Goal: Download file/media

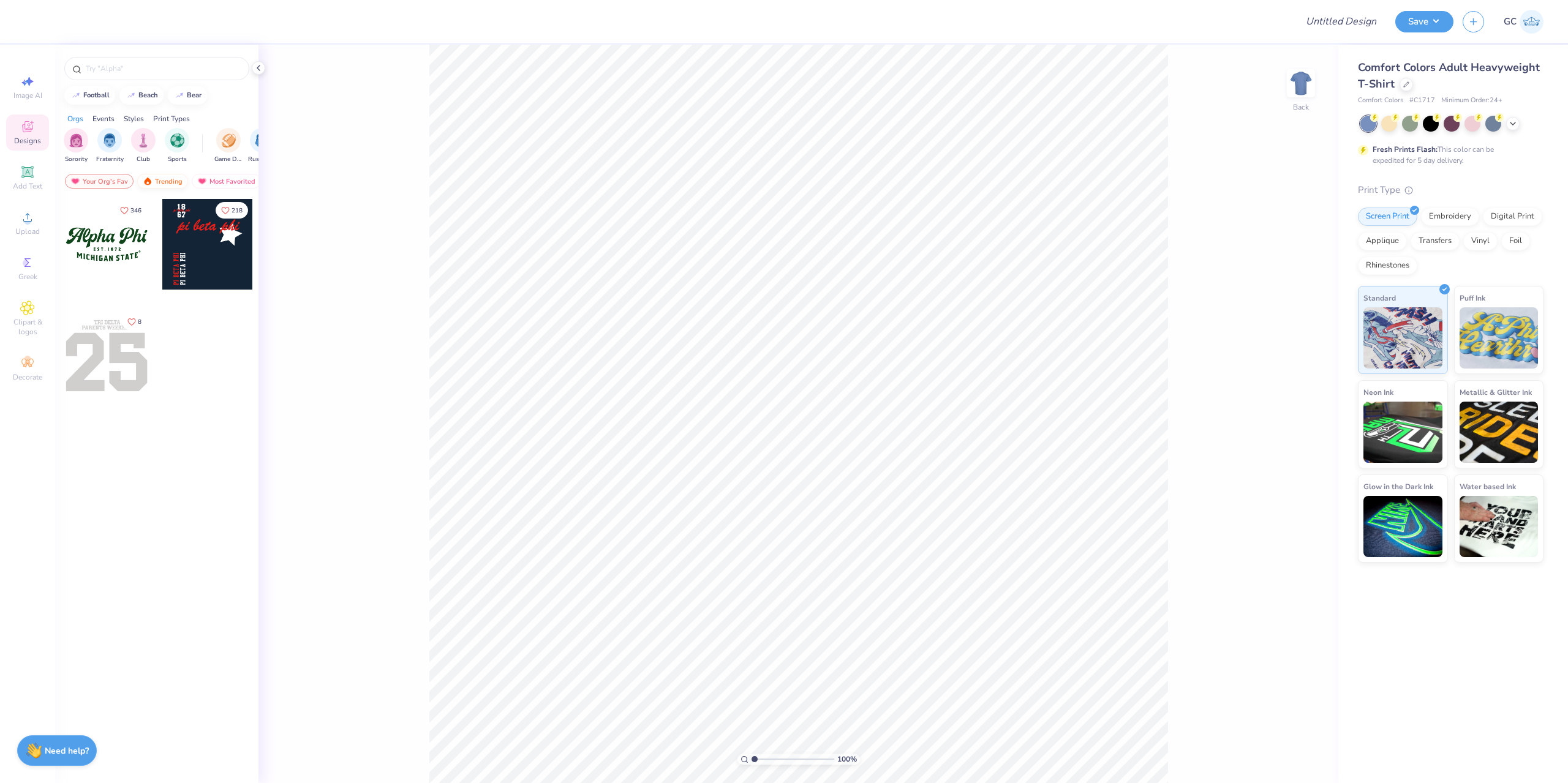
click at [165, 185] on div "Trending" at bounding box center [163, 181] width 51 height 15
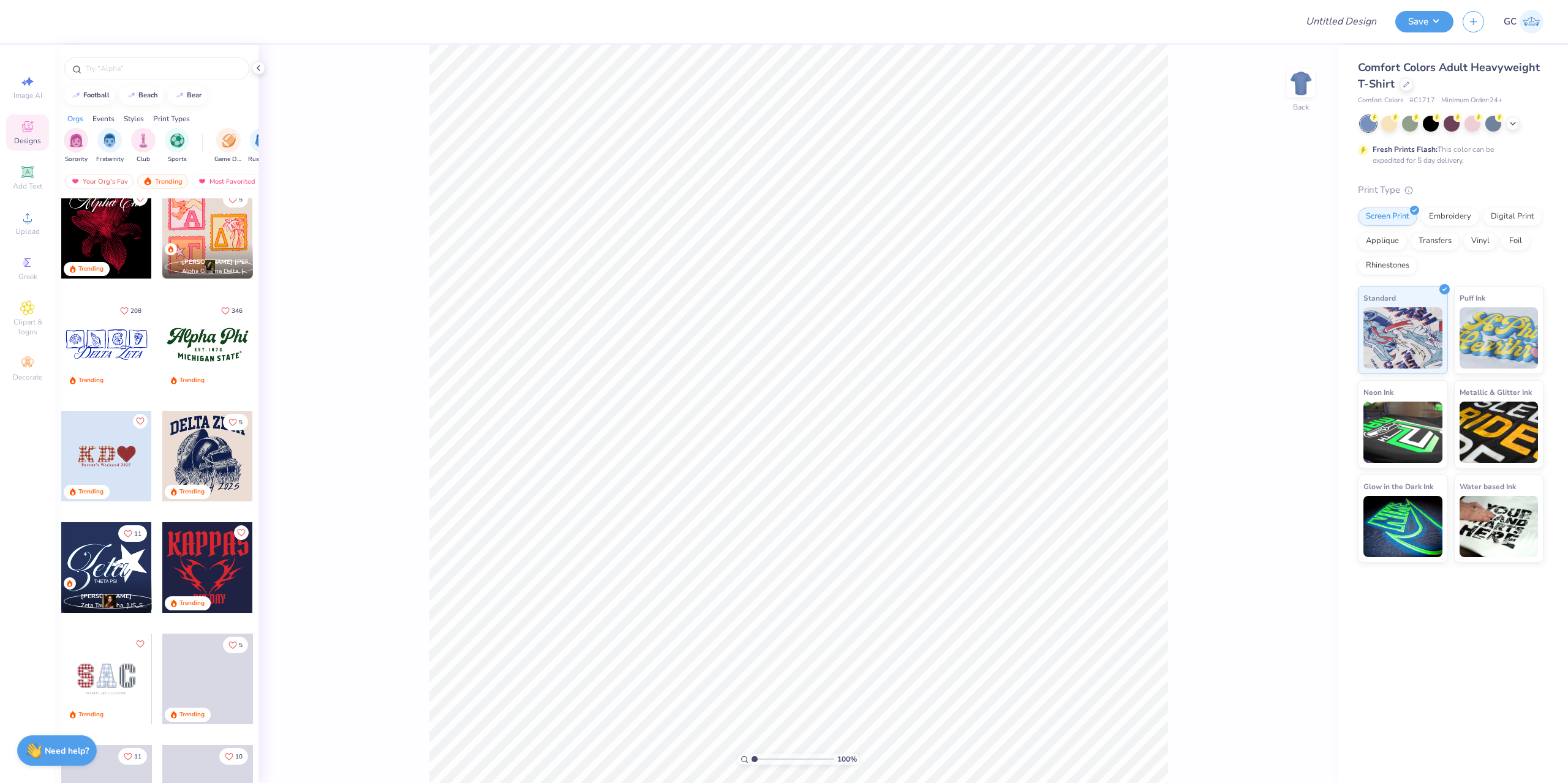
scroll to position [1164, 0]
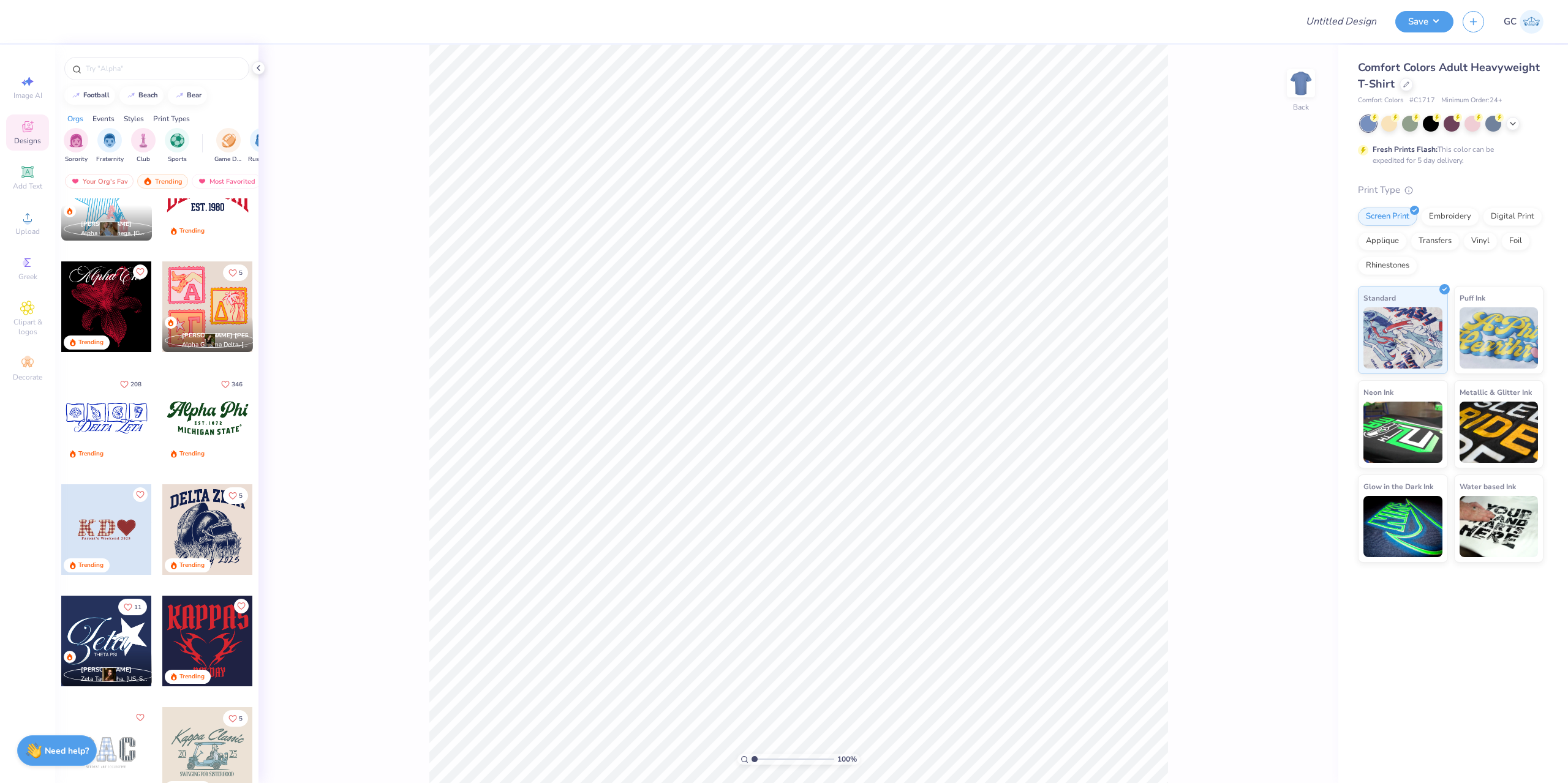
click at [210, 420] on div at bounding box center [207, 418] width 90 height 90
type input "10.59"
type input "4.51"
type input "3.11"
type input "13.00"
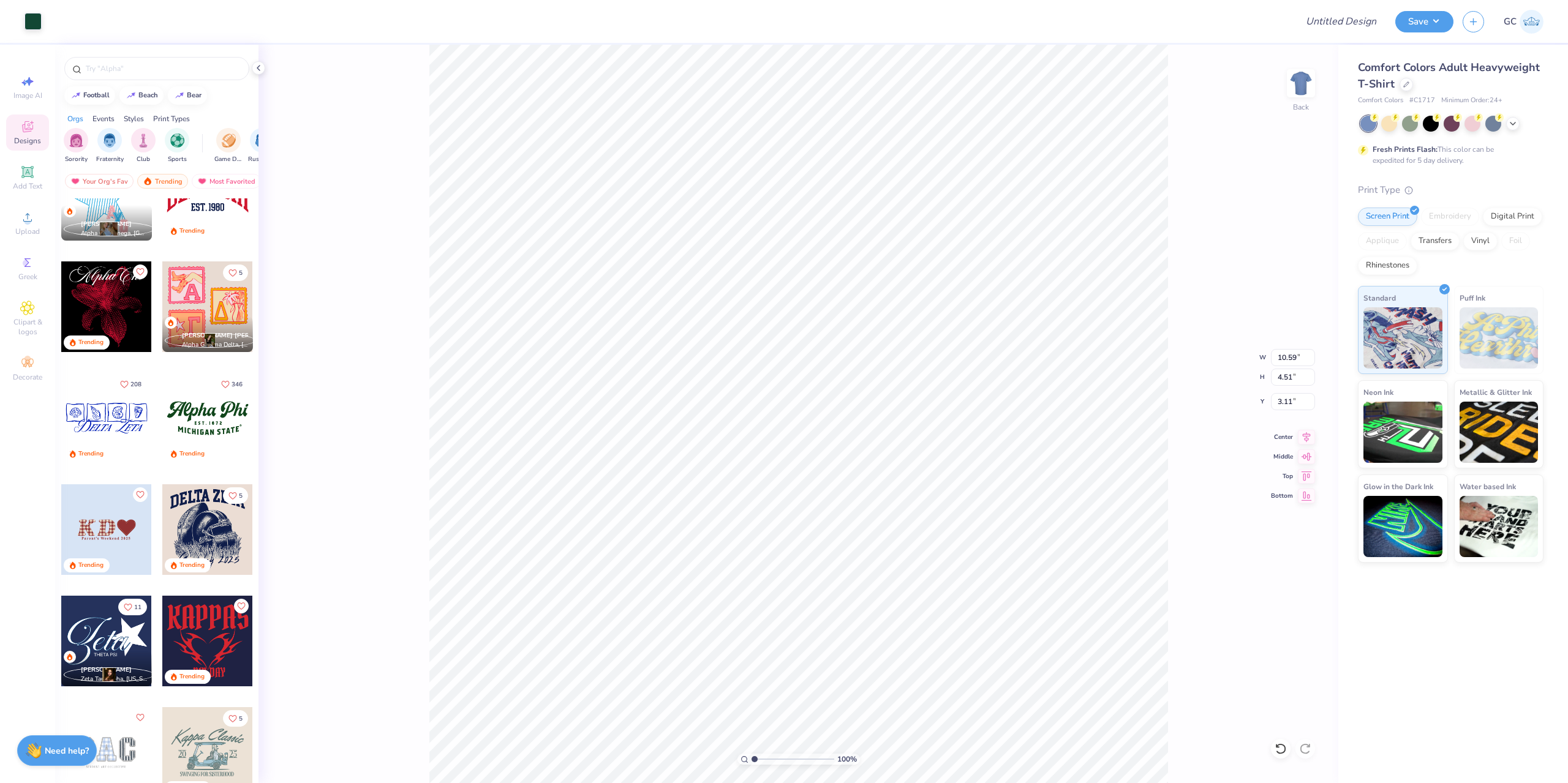
type input "5.53"
type input "3.20"
drag, startPoint x: 1273, startPoint y: 739, endPoint x: 1276, endPoint y: 745, distance: 6.7
click at [1273, 739] on div "100 % Back" at bounding box center [798, 414] width 1080 height 738
click at [1279, 749] on icon at bounding box center [1280, 749] width 12 height 12
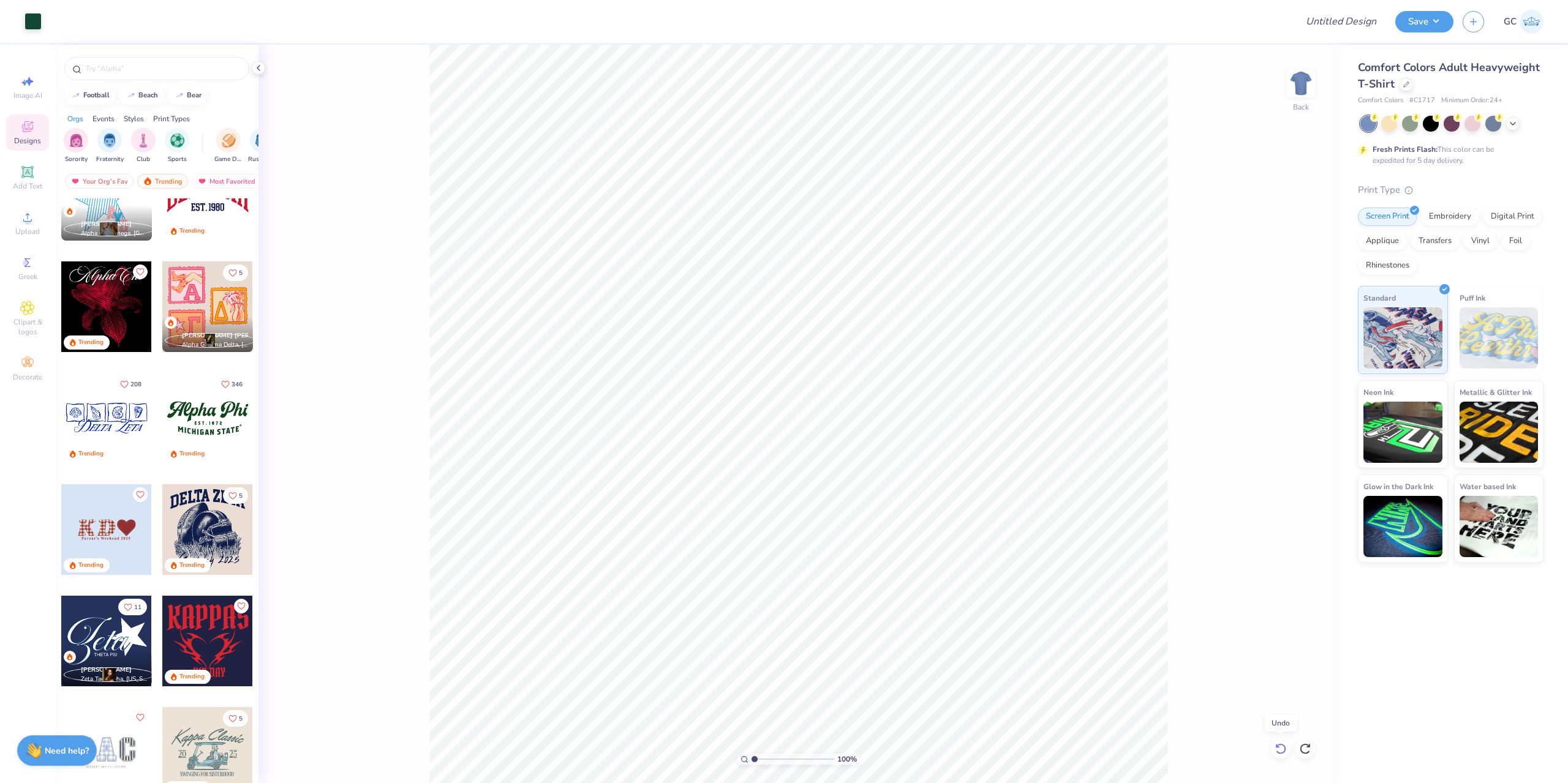
click at [1279, 749] on icon at bounding box center [1280, 749] width 12 height 12
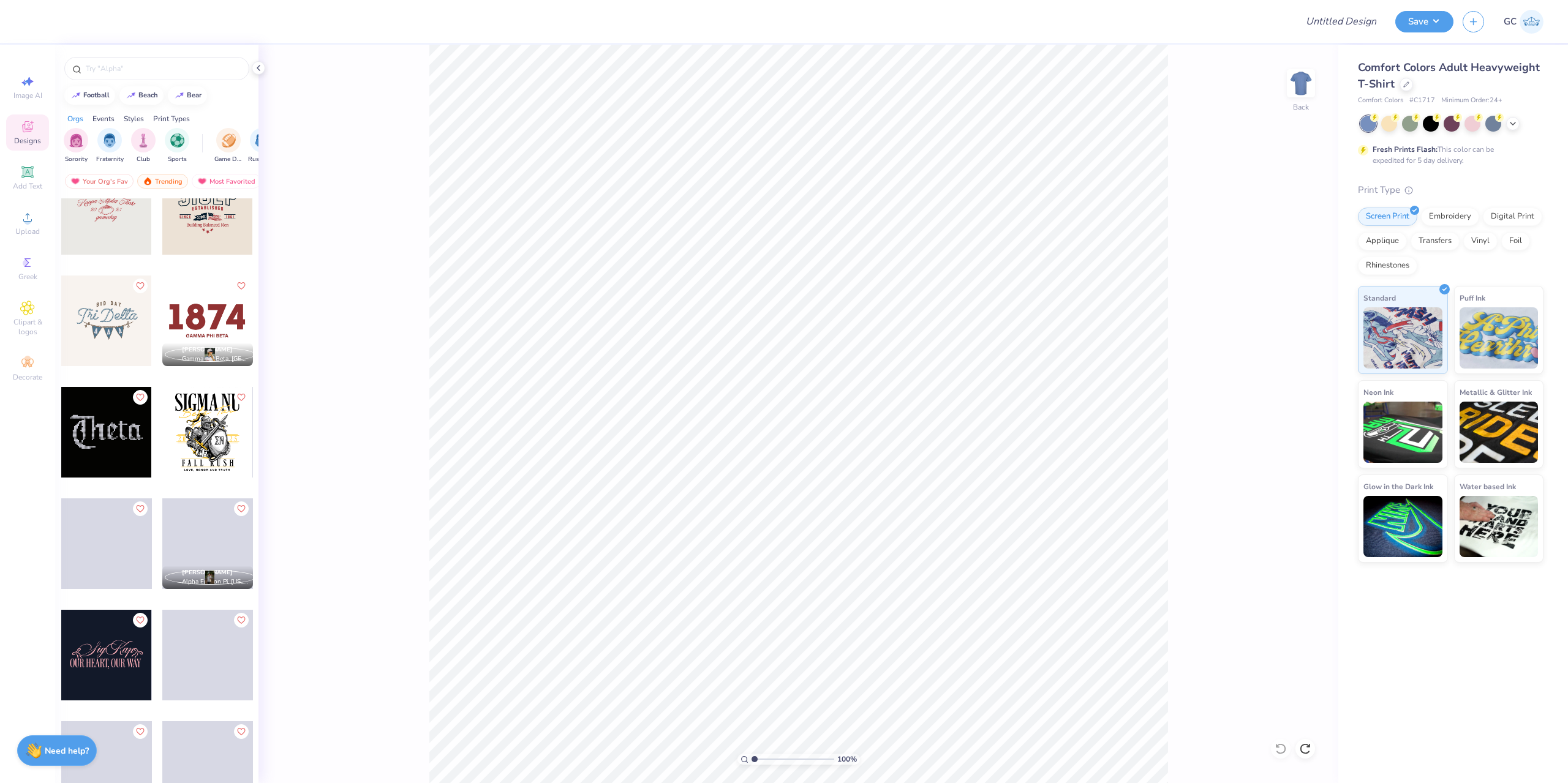
scroll to position [3614, 0]
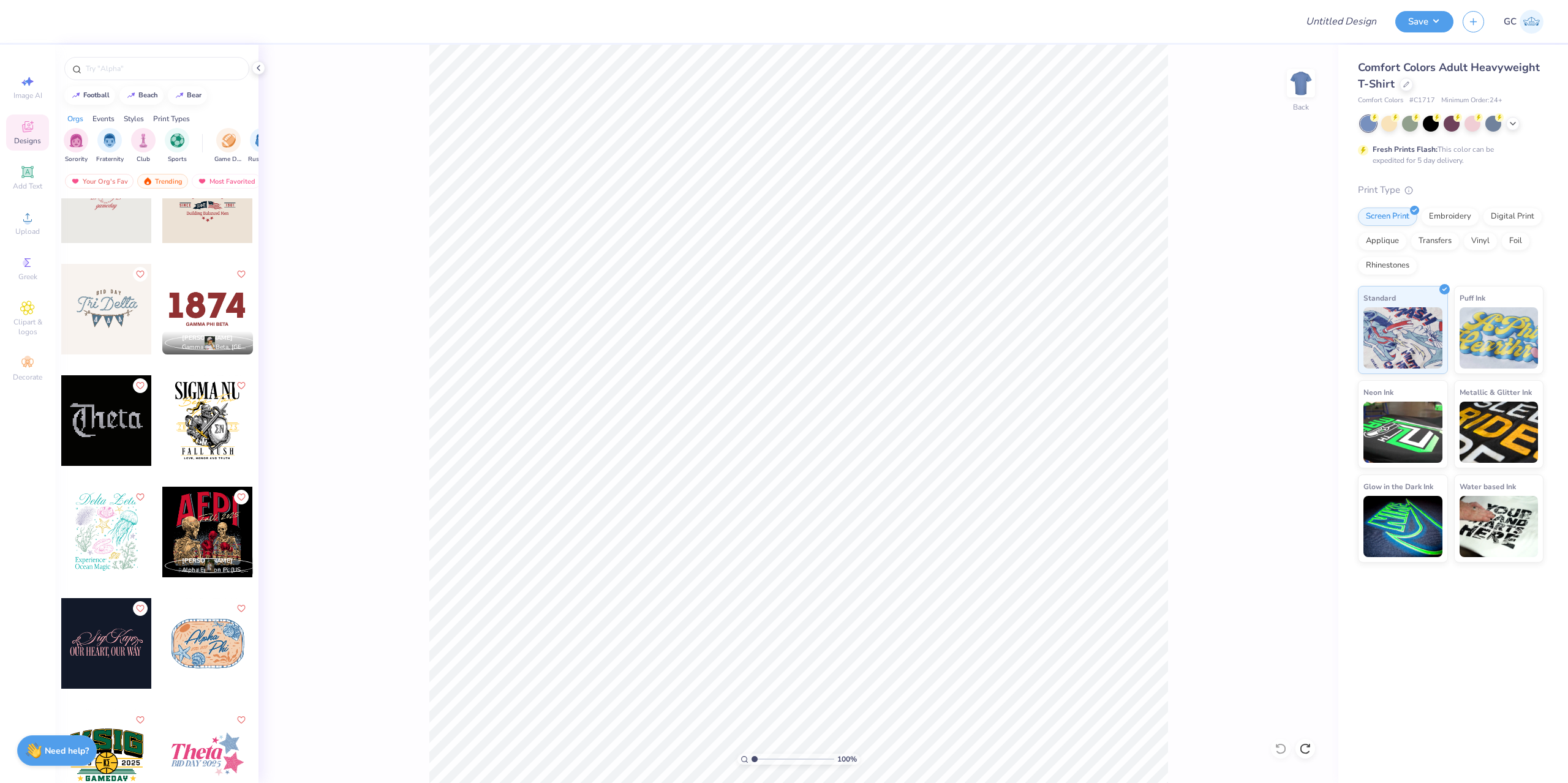
click at [205, 514] on div at bounding box center [207, 532] width 90 height 90
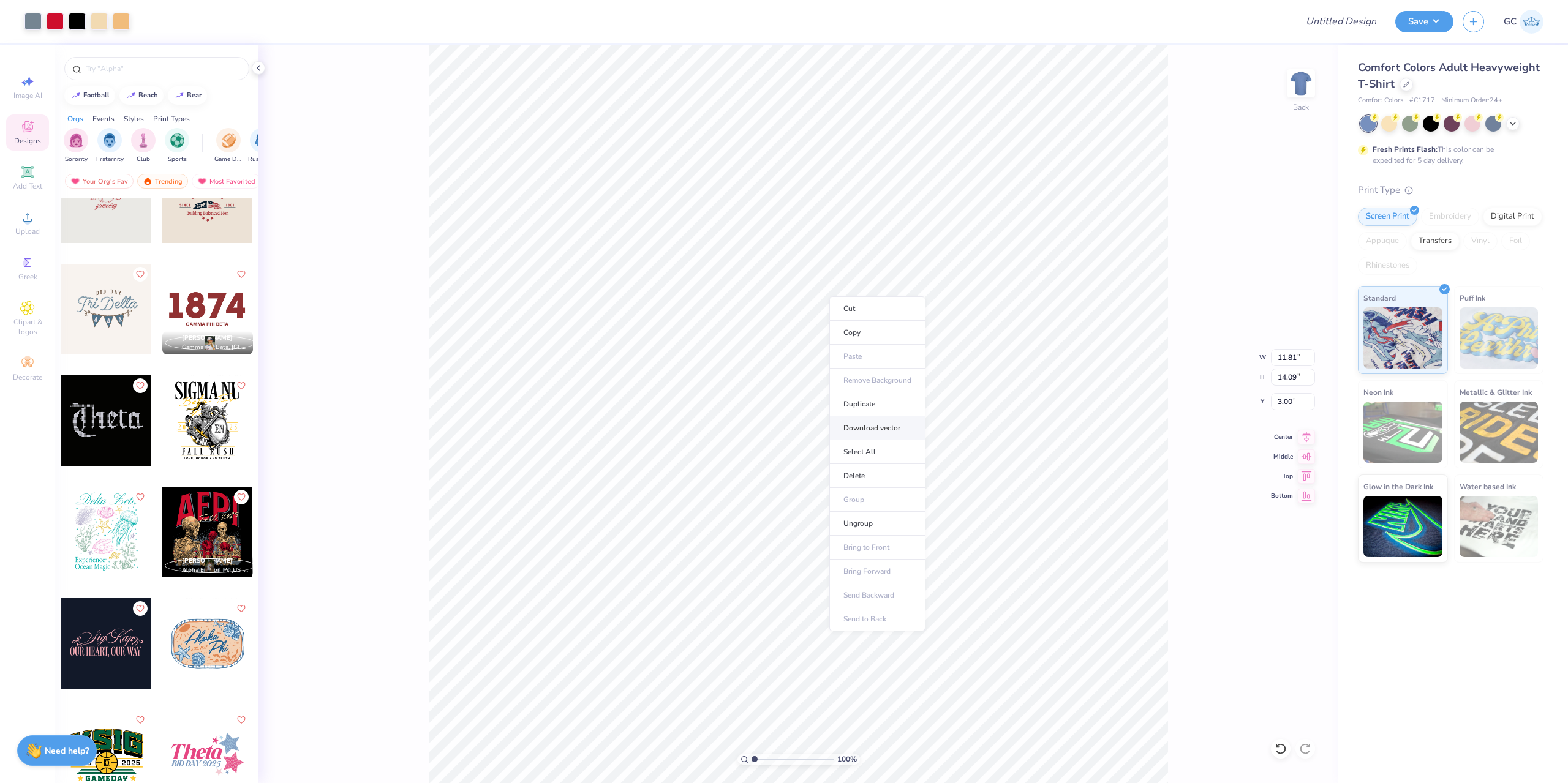
click at [884, 424] on li "Download vector" at bounding box center [877, 428] width 96 height 24
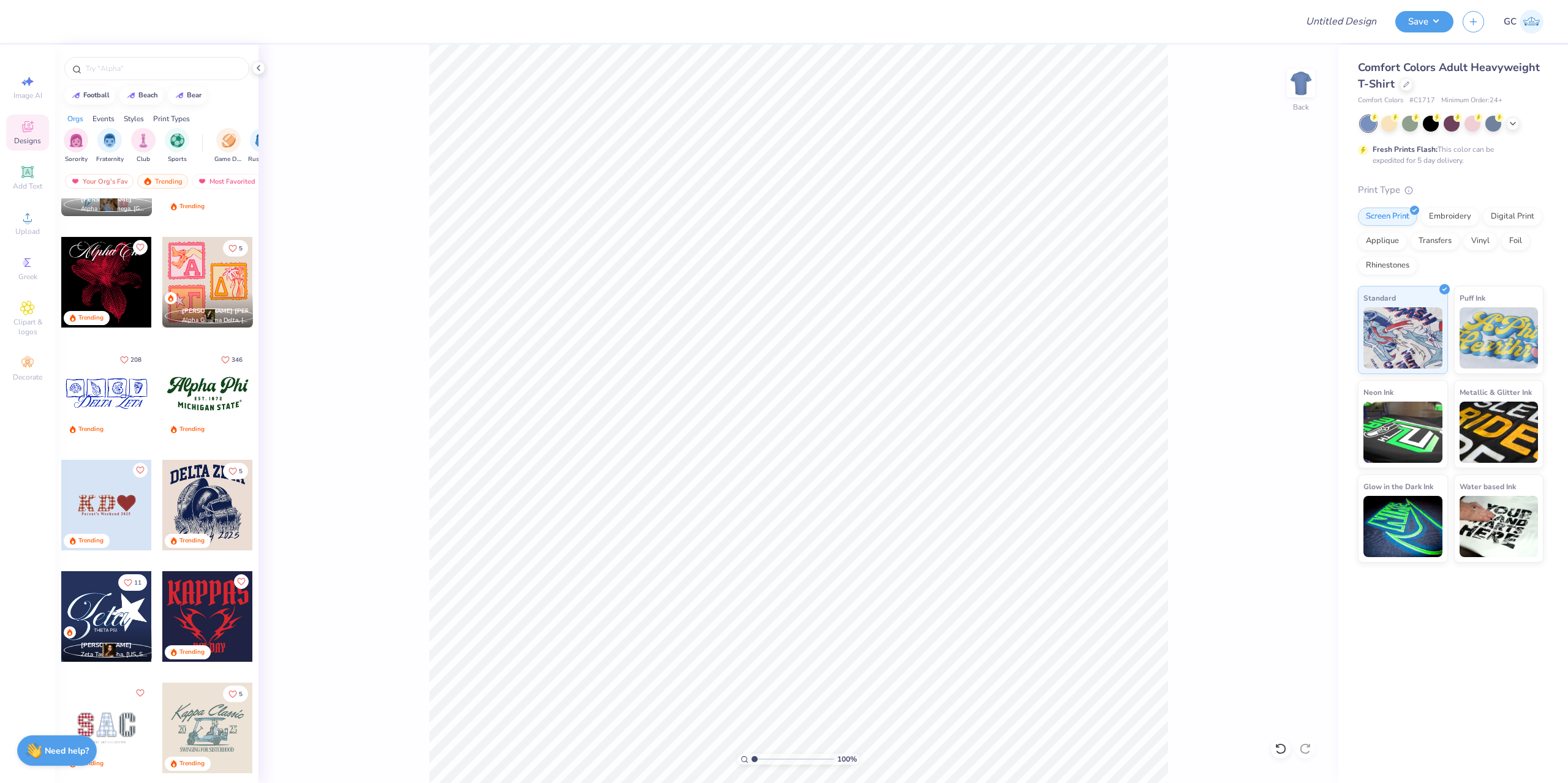
scroll to position [1286, 0]
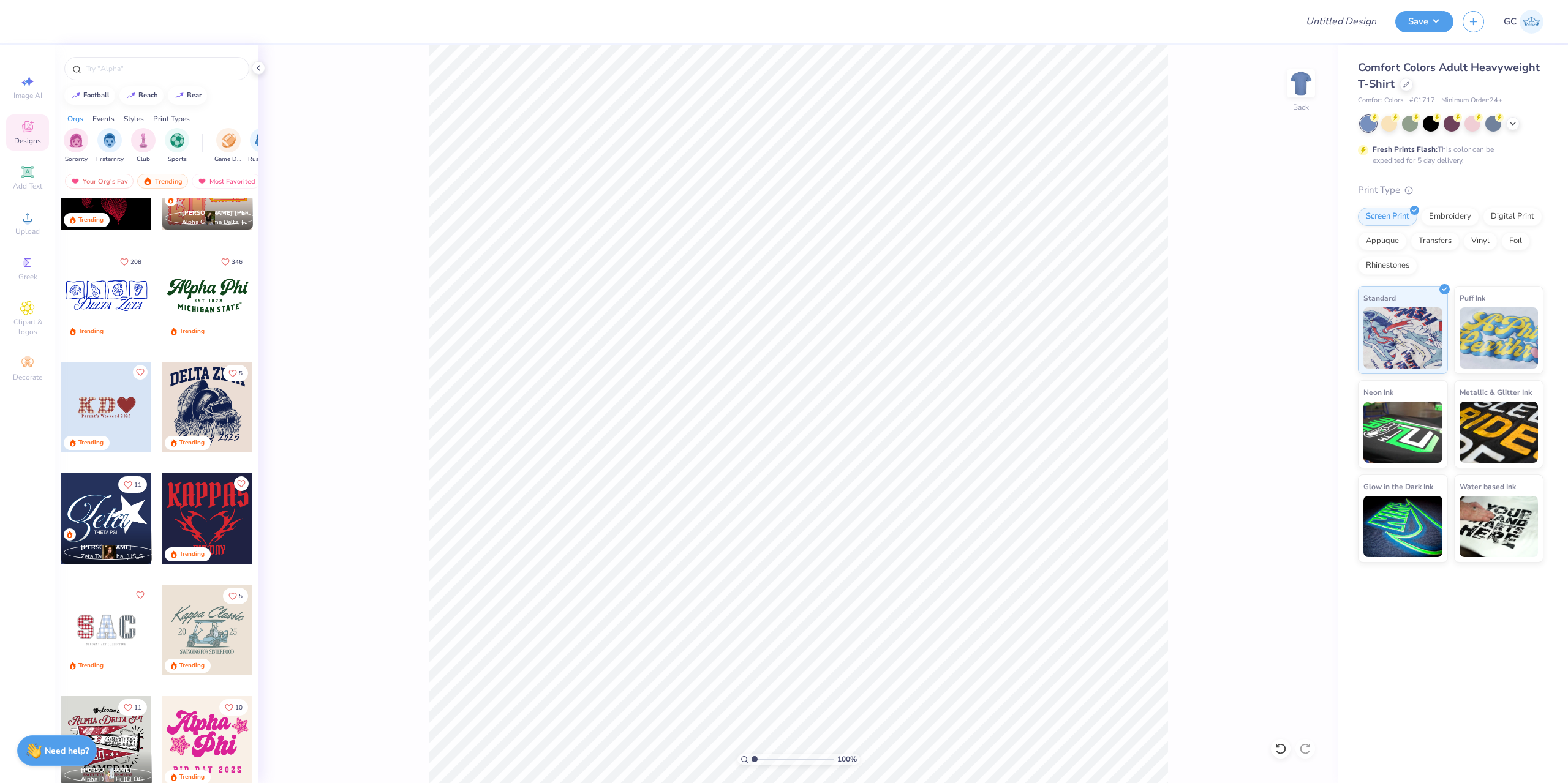
click at [217, 295] on div at bounding box center [207, 296] width 90 height 90
click at [860, 380] on li "Download vector" at bounding box center [861, 377] width 96 height 24
click at [212, 393] on div at bounding box center [207, 407] width 90 height 90
click at [866, 474] on li "Download vector" at bounding box center [864, 471] width 96 height 24
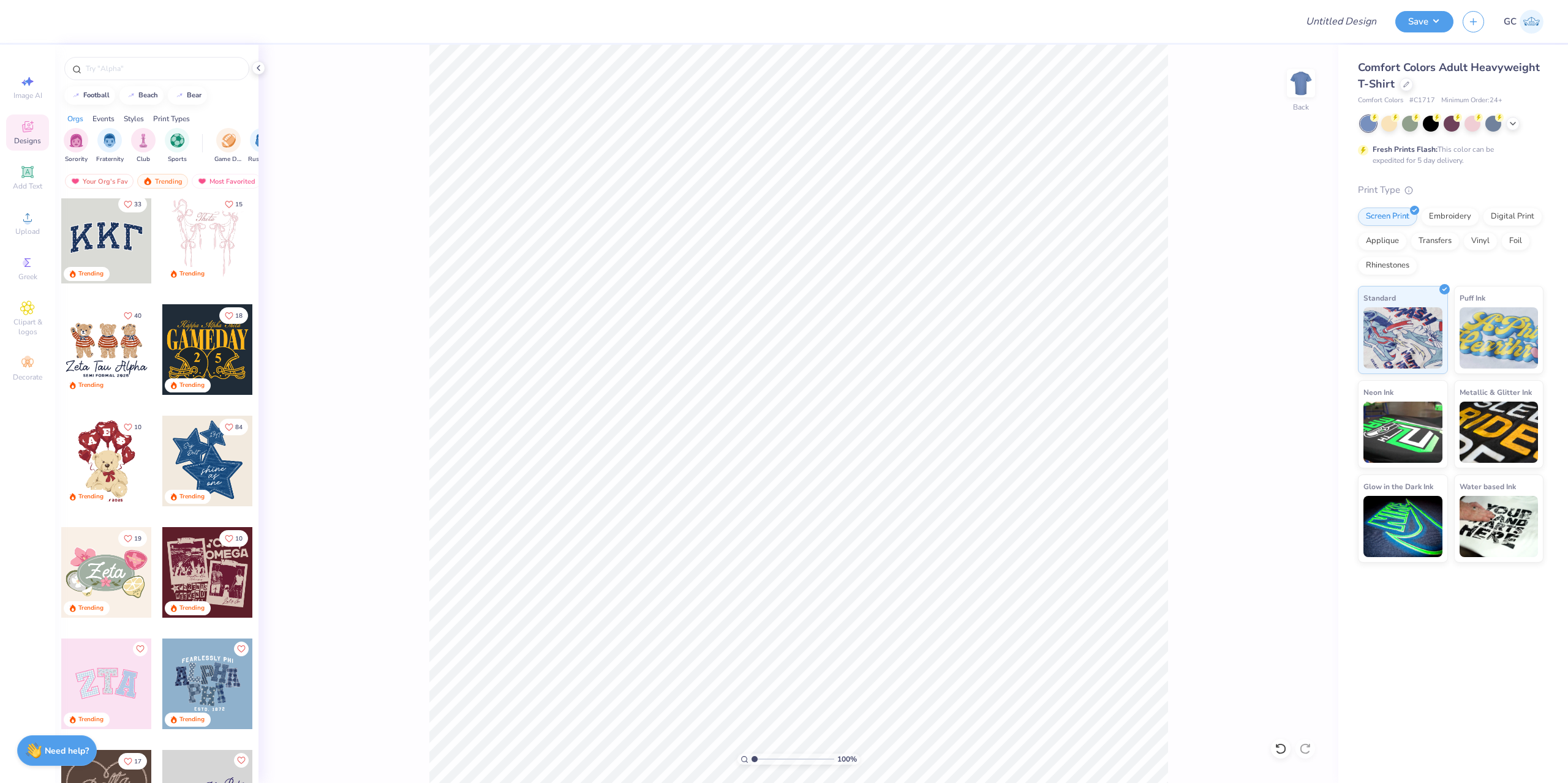
scroll to position [0, 0]
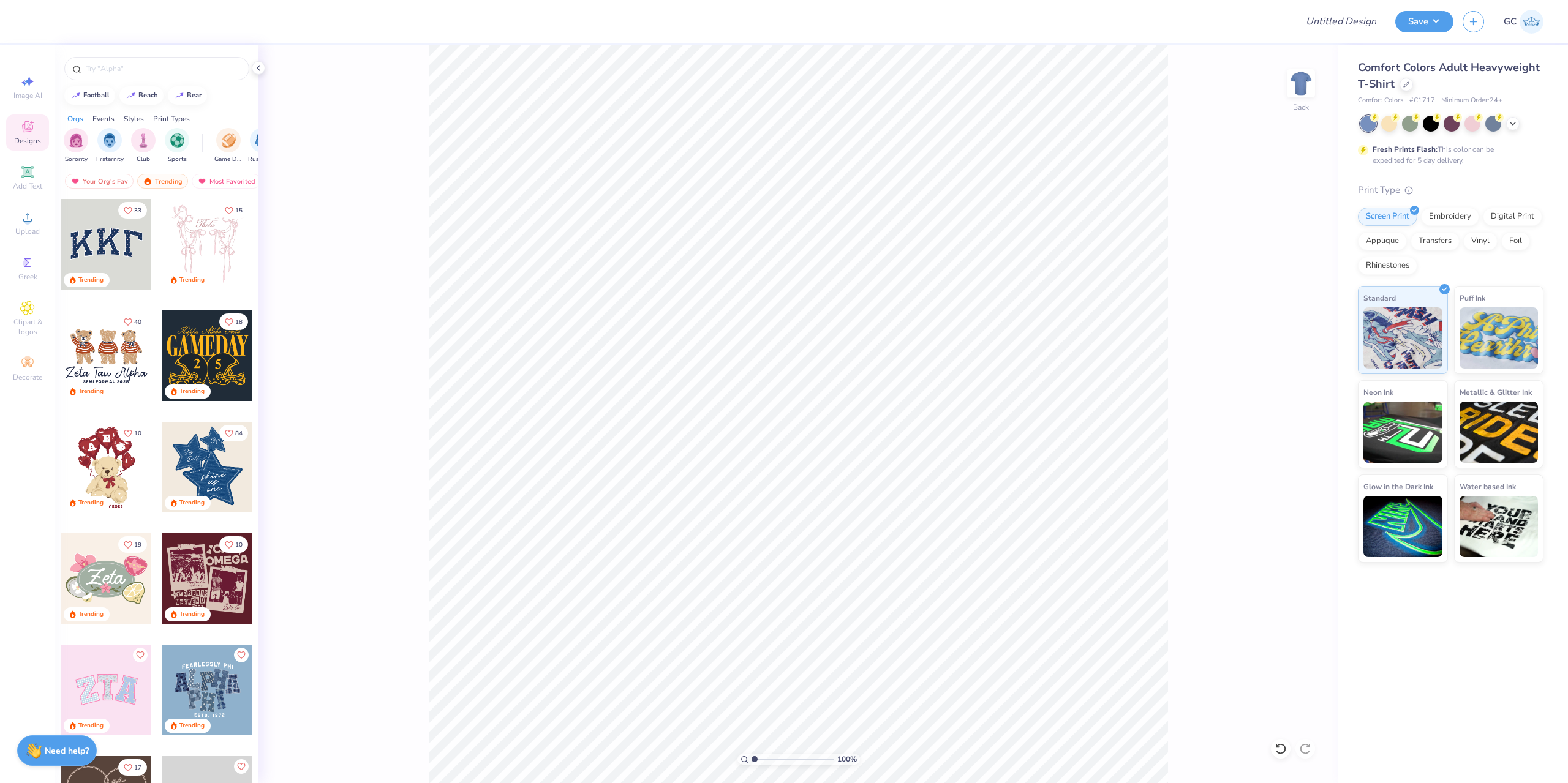
click at [202, 354] on div at bounding box center [207, 356] width 90 height 90
click at [851, 390] on li "Download vector" at bounding box center [845, 388] width 96 height 24
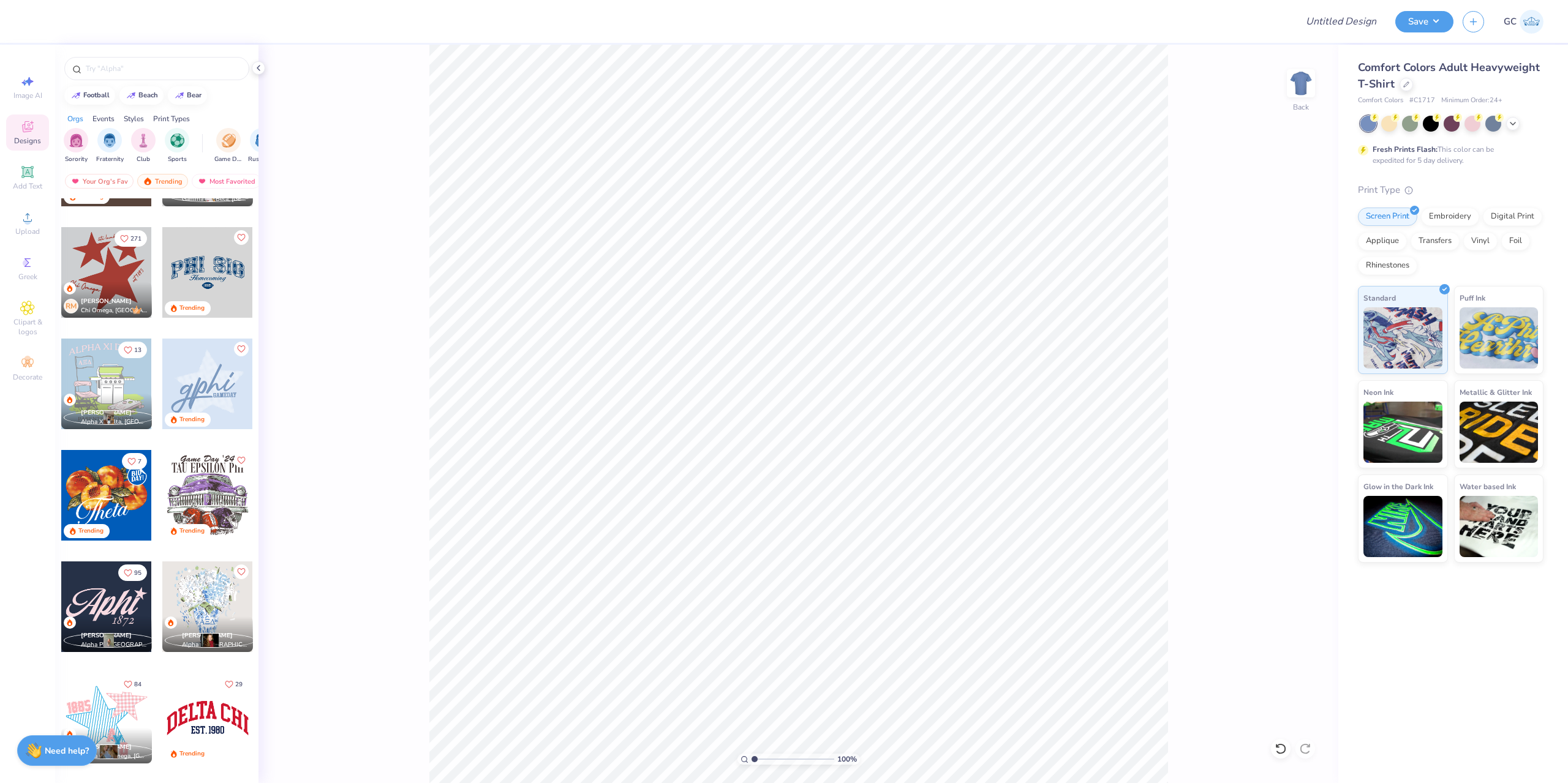
scroll to position [654, 0]
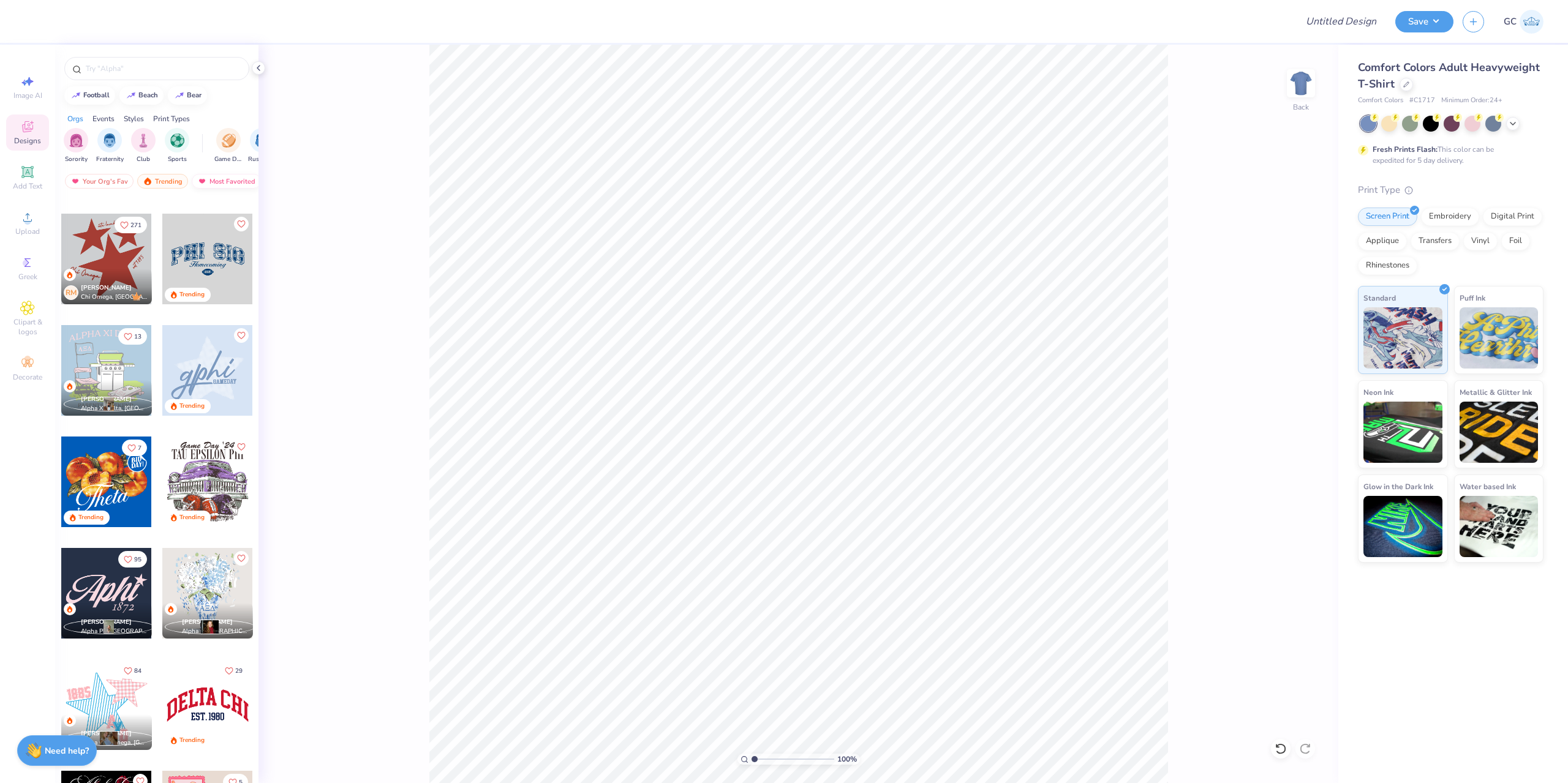
click at [215, 181] on div "Most Favorited" at bounding box center [226, 181] width 69 height 15
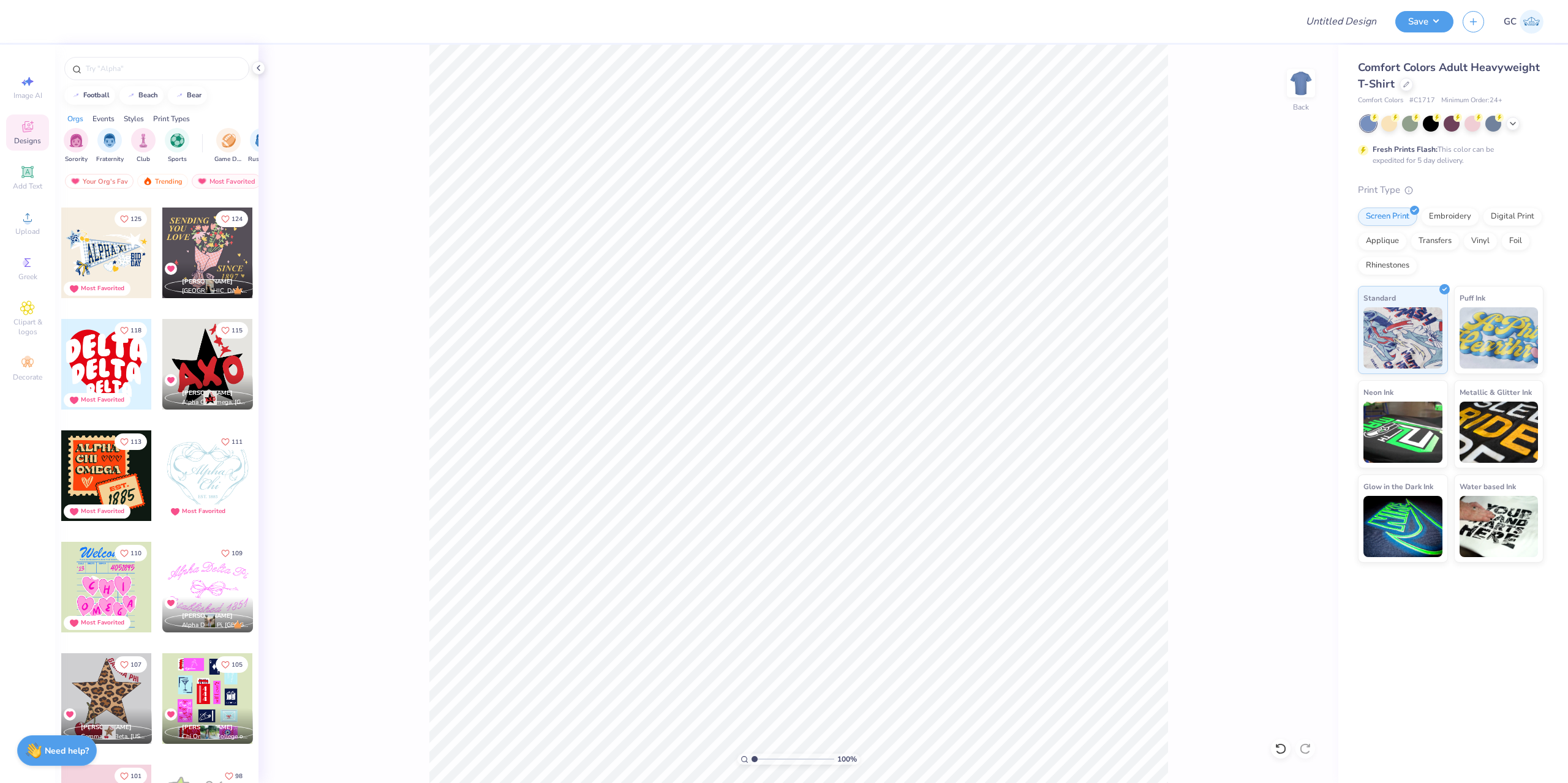
scroll to position [919, 0]
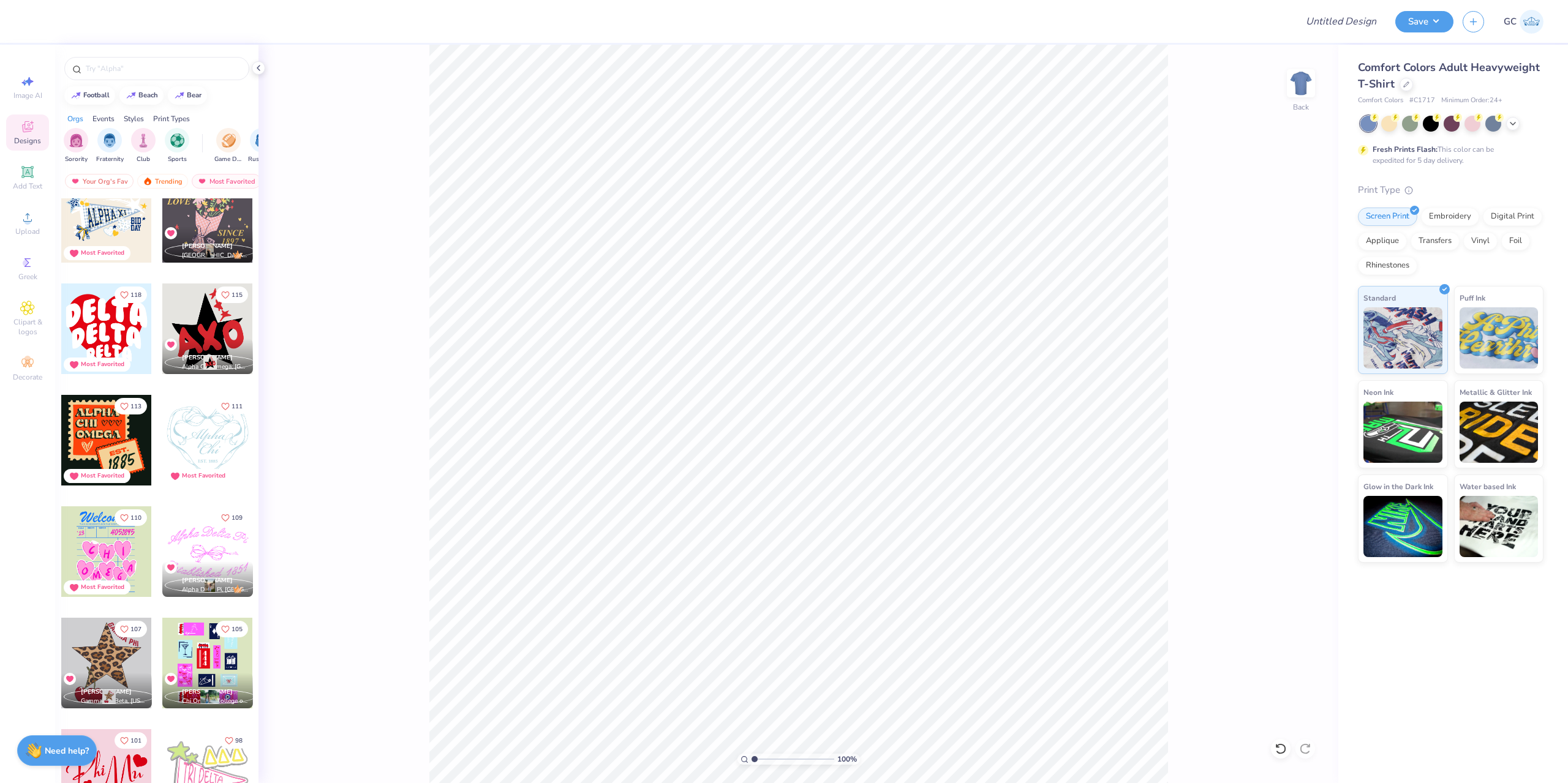
click at [82, 426] on div at bounding box center [107, 440] width 90 height 90
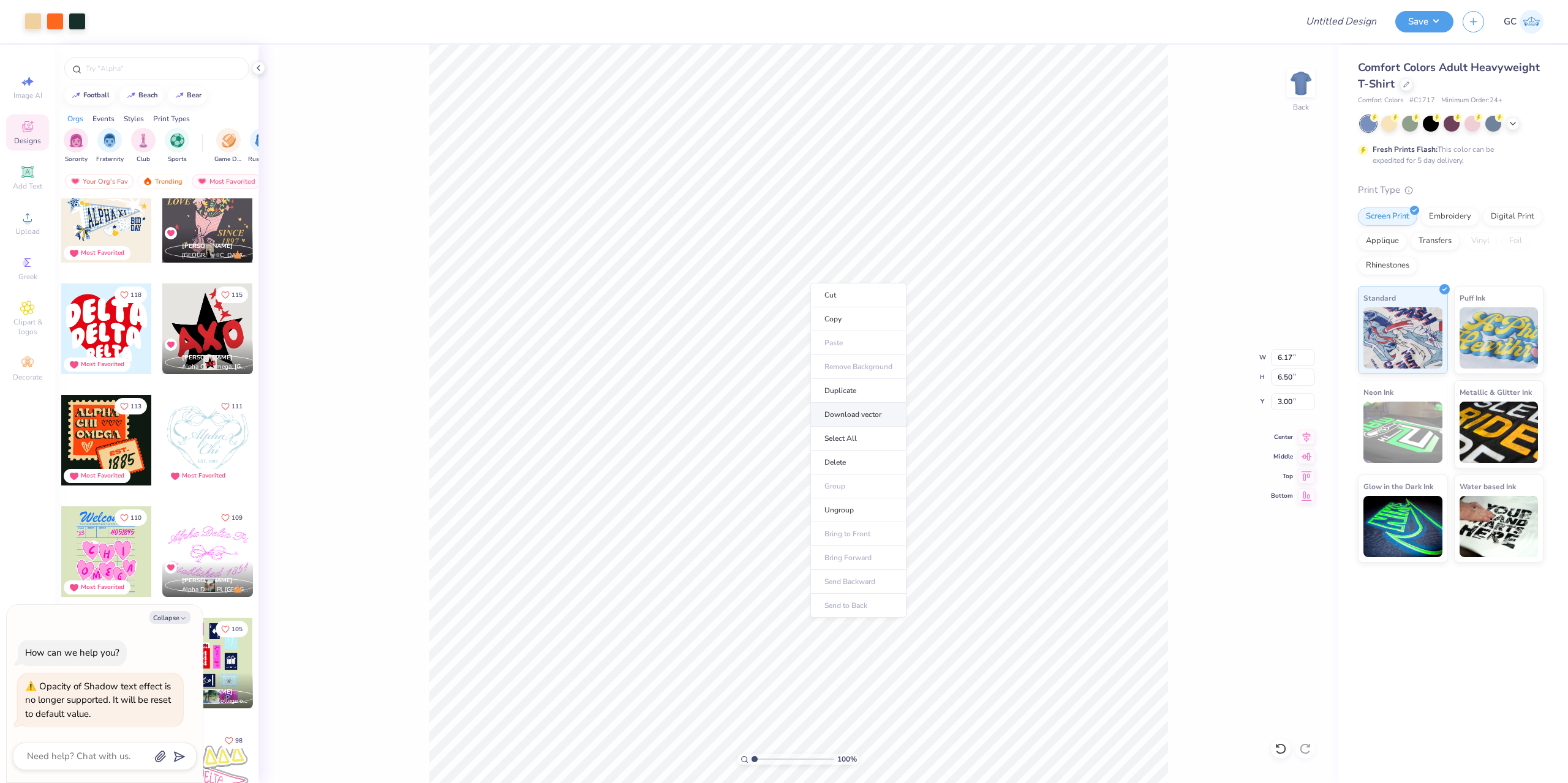
click at [859, 412] on li "Download vector" at bounding box center [858, 414] width 96 height 24
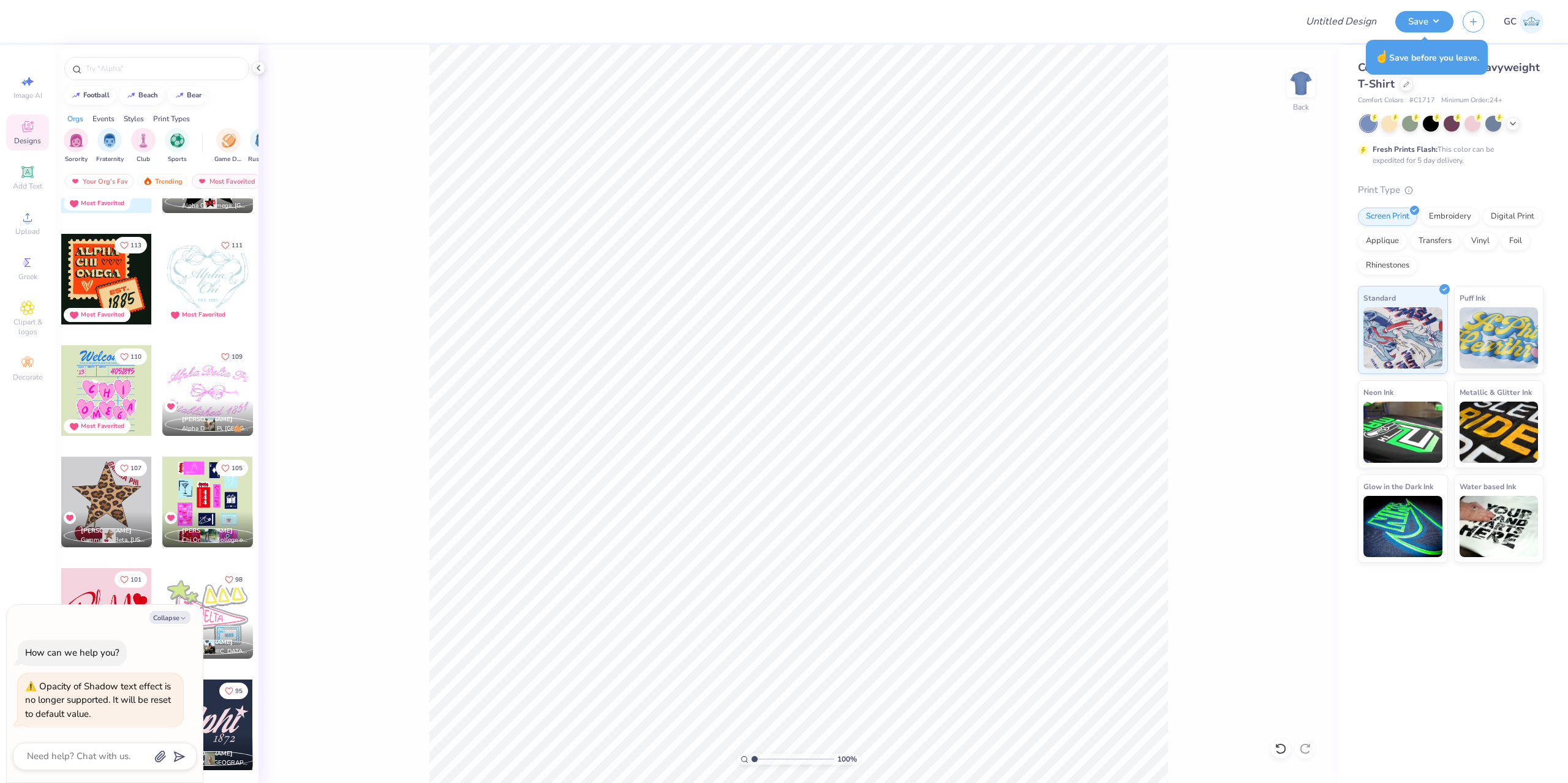
scroll to position [1164, 0]
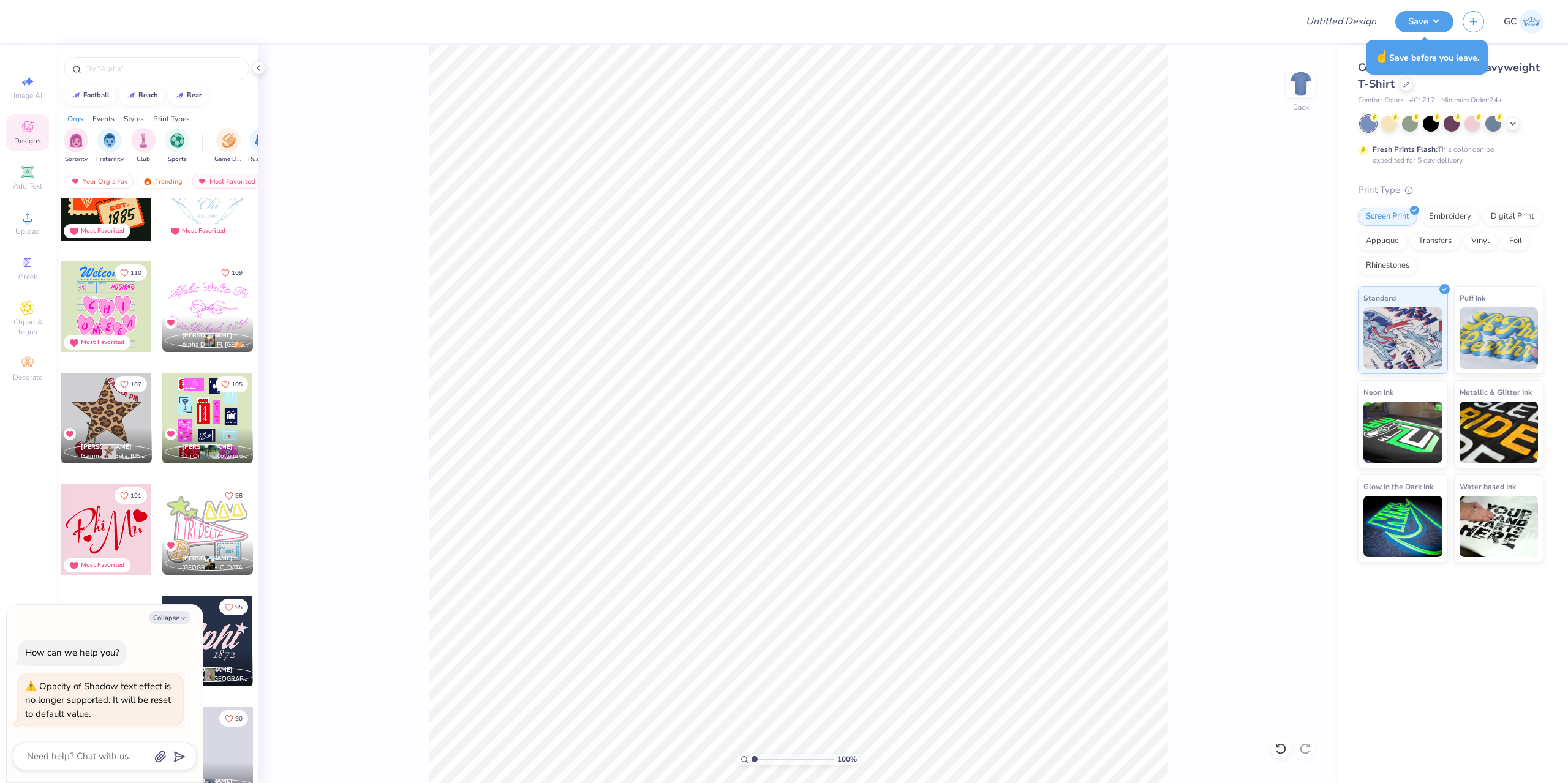
click at [112, 312] on div at bounding box center [107, 307] width 90 height 90
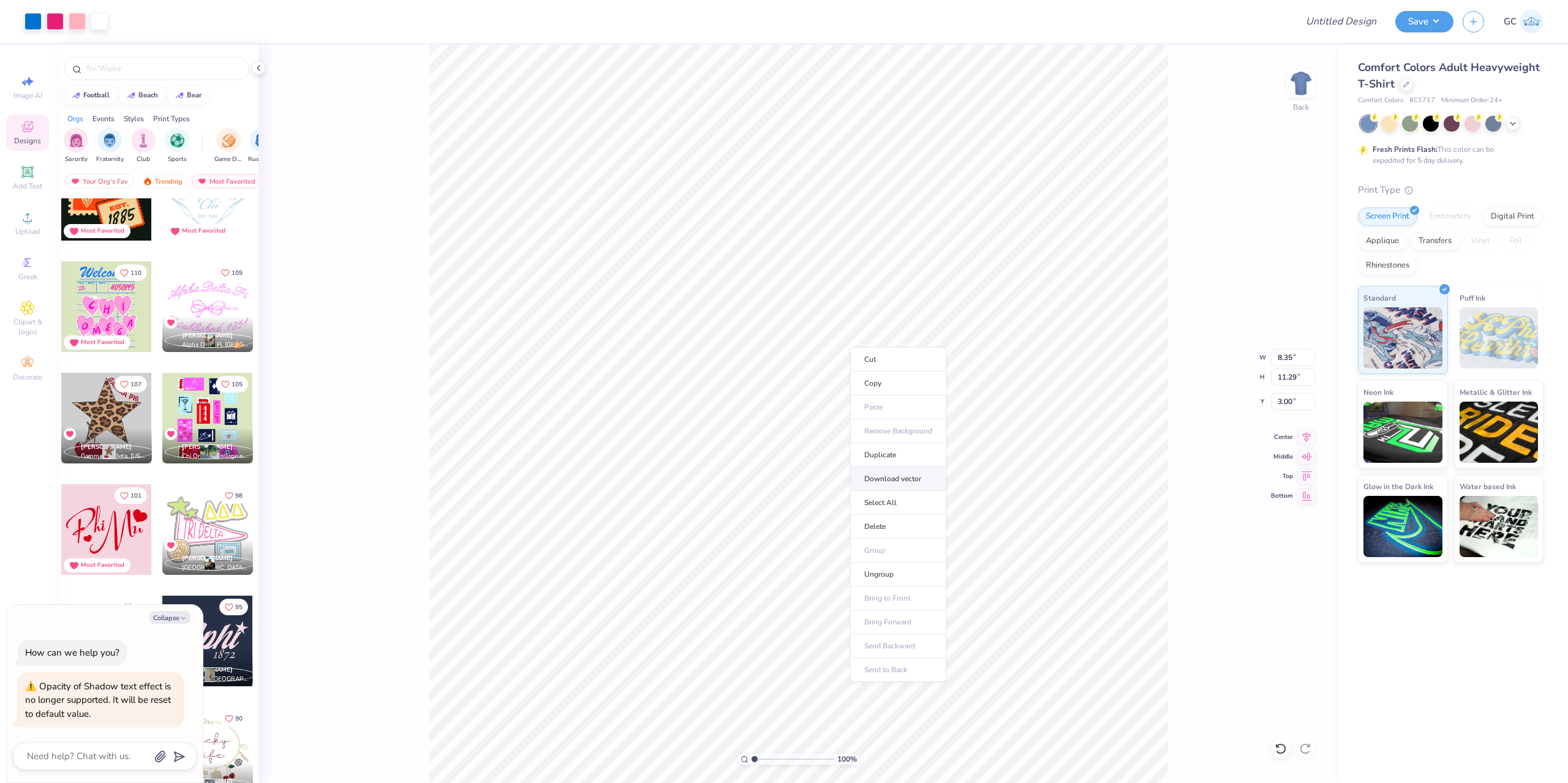
click at [891, 483] on li "Download vector" at bounding box center [898, 479] width 96 height 24
click at [118, 421] on div at bounding box center [107, 418] width 90 height 90
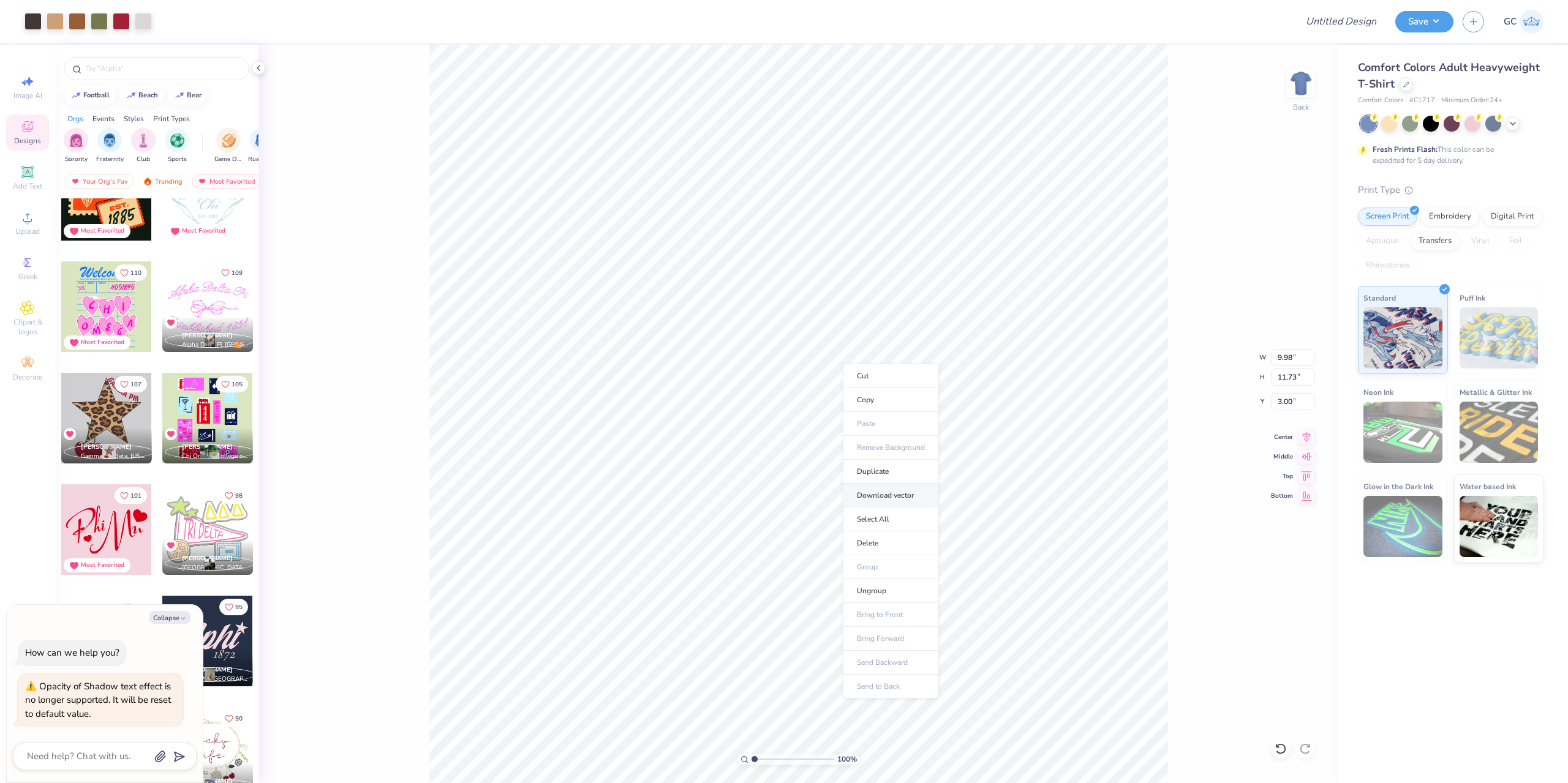
click at [896, 489] on li "Download vector" at bounding box center [891, 496] width 96 height 24
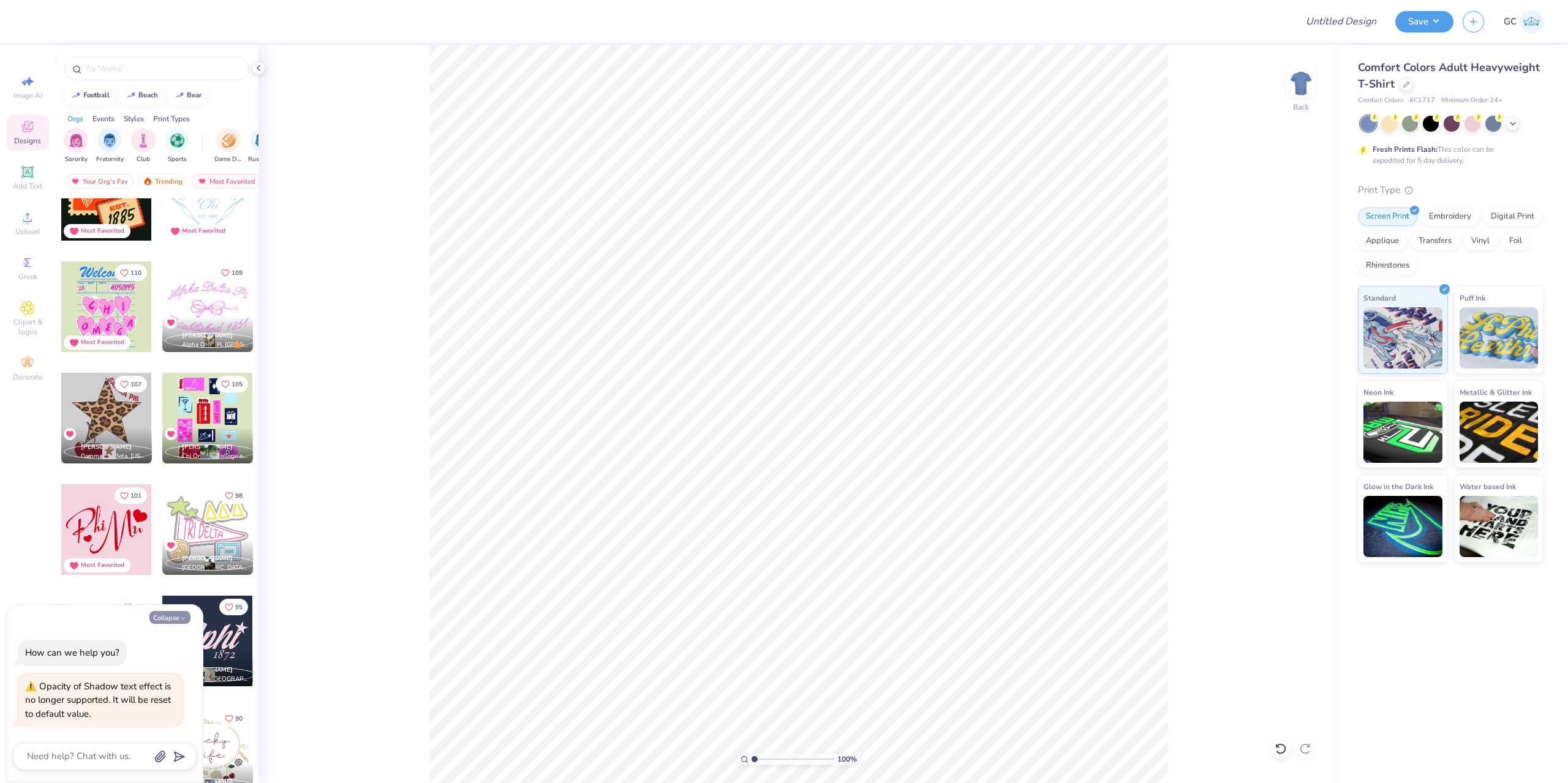
click at [179, 616] on button "Collapse" at bounding box center [170, 618] width 41 height 13
type textarea "x"
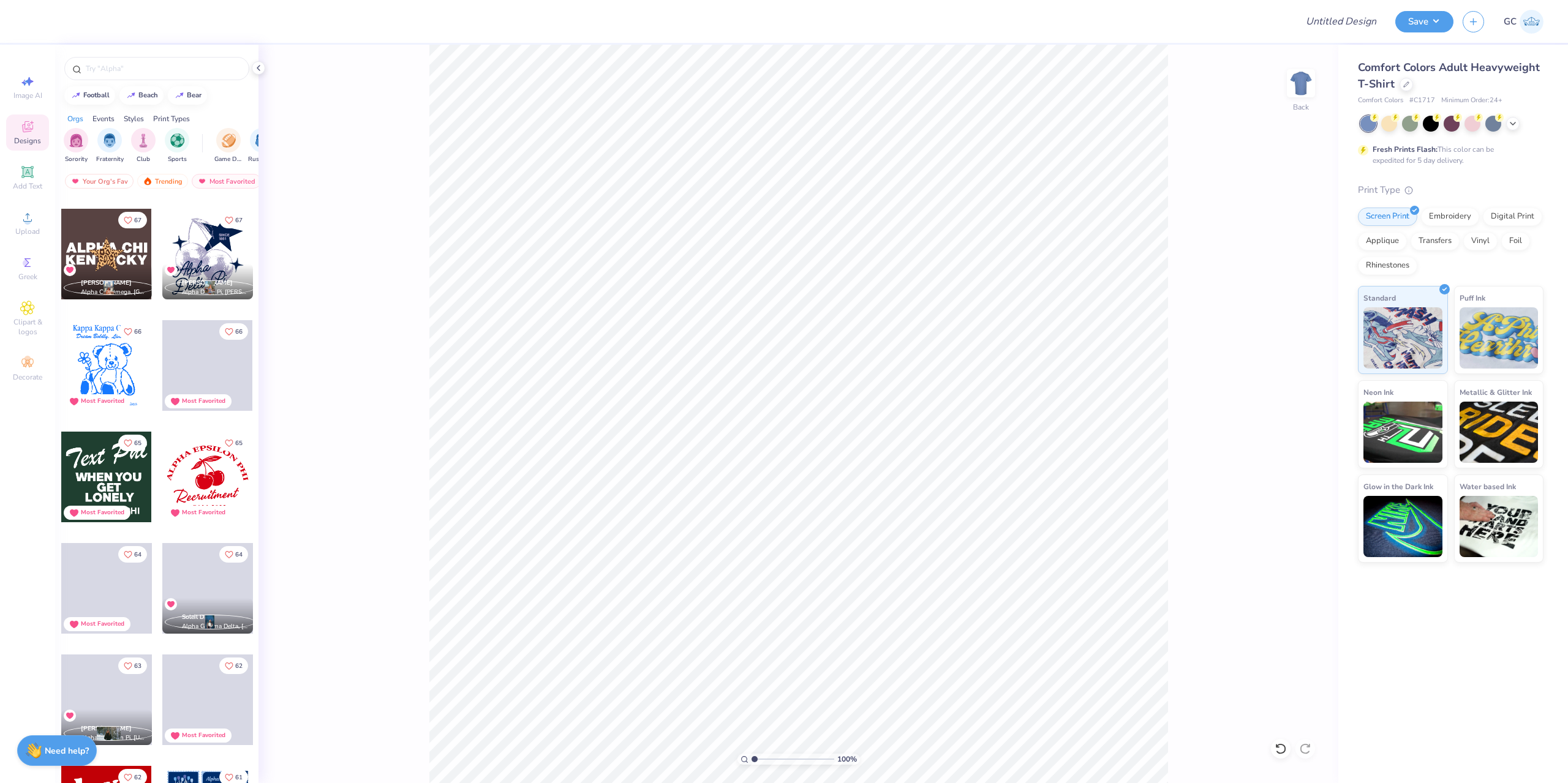
scroll to position [3001, 0]
